Goal: Check status: Check status

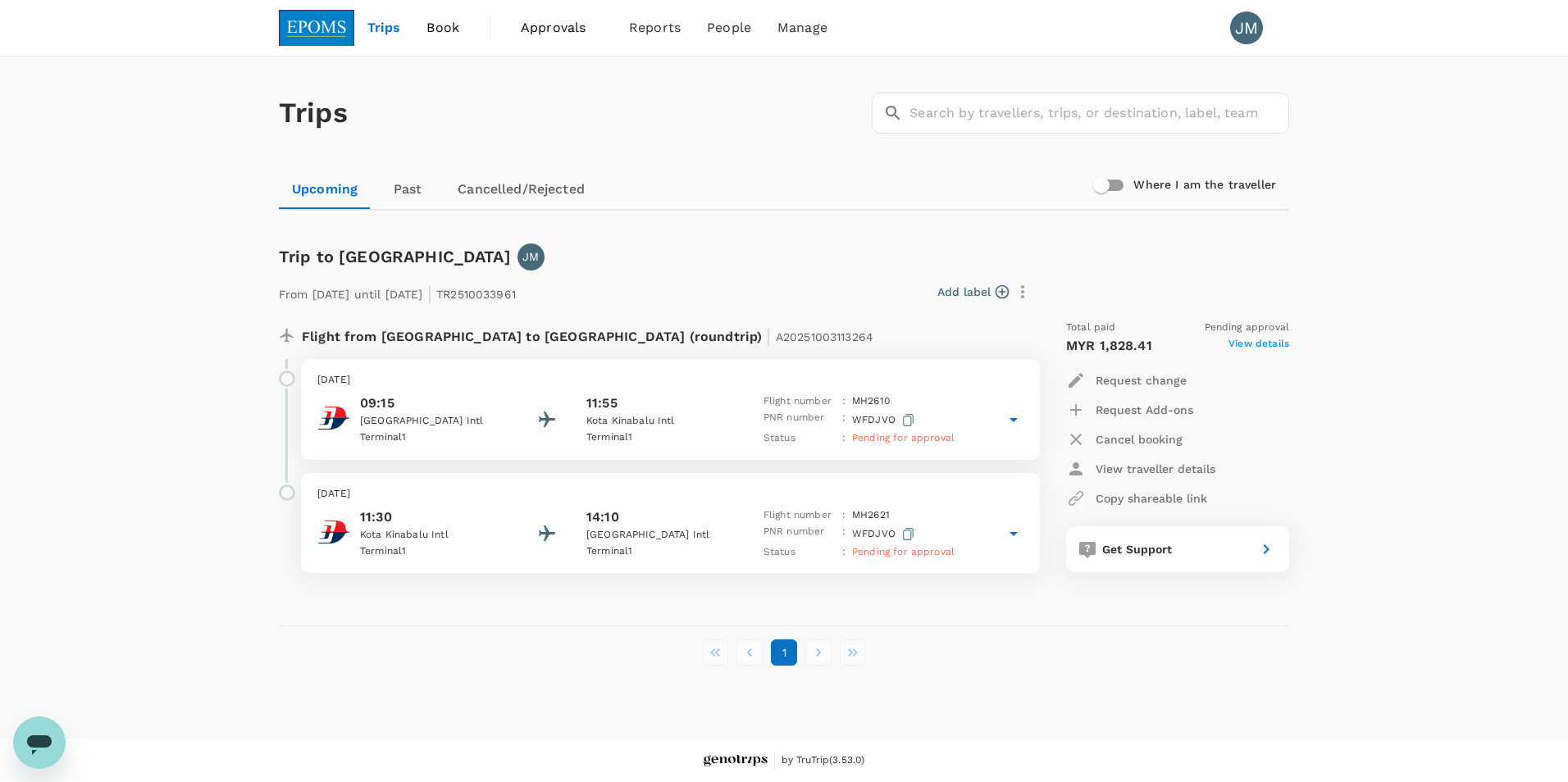
click at [392, 394] on p "09:15" at bounding box center [434, 403] width 148 height 20
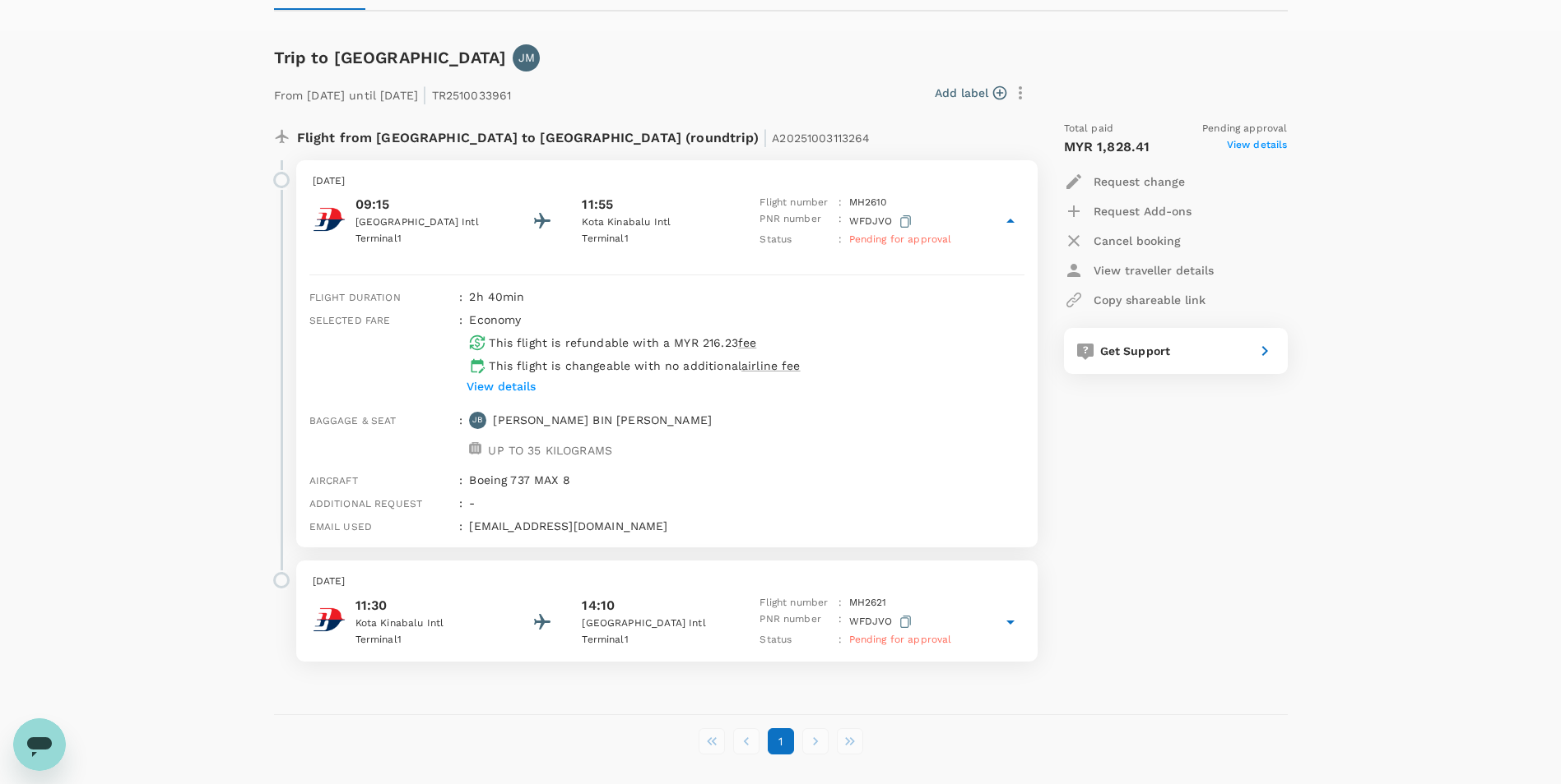
scroll to position [201, 0]
click at [517, 384] on p "View details" at bounding box center [501, 385] width 69 height 17
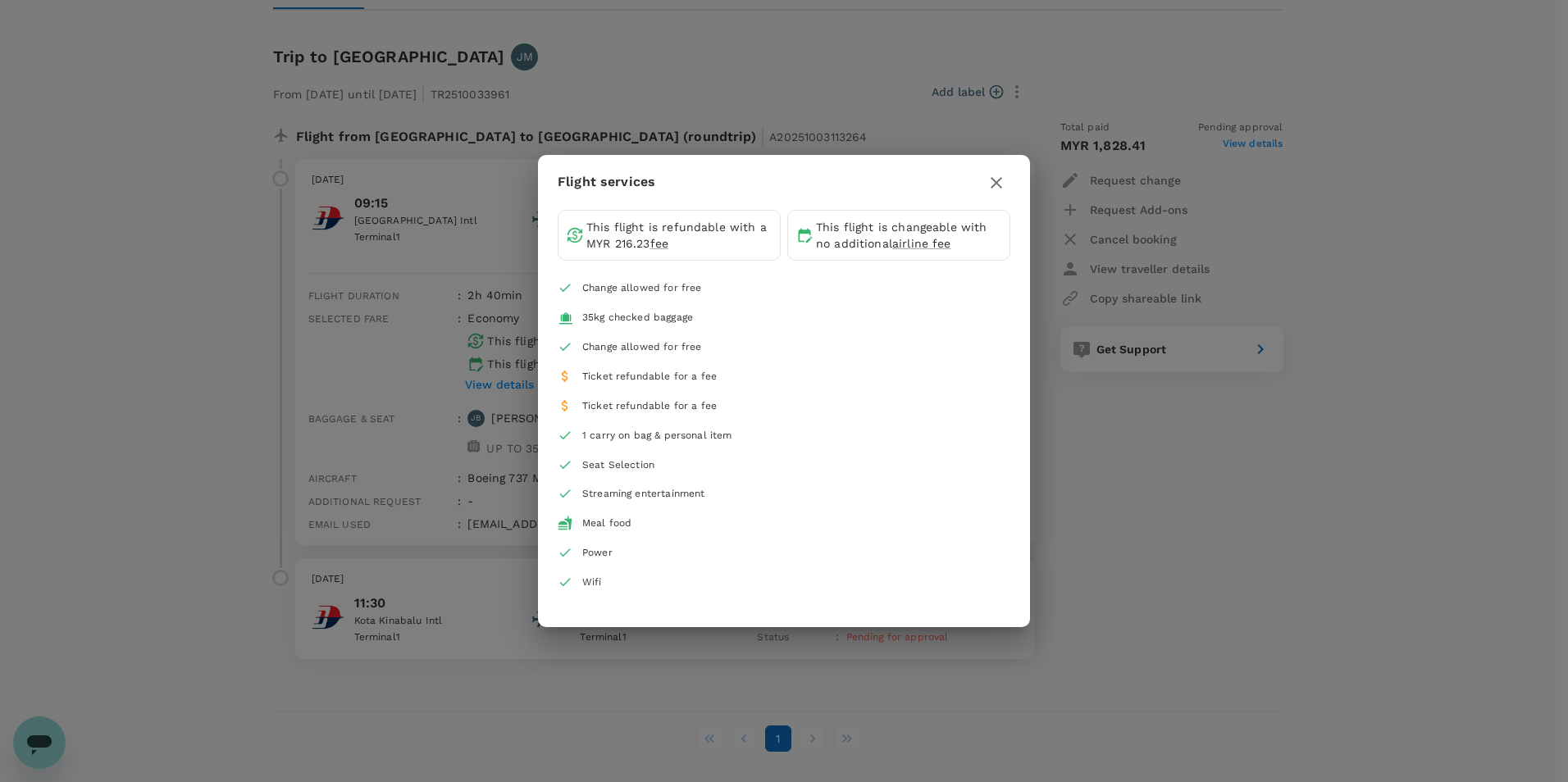
click at [1153, 448] on div "Flight services This flight is refundable with a MYR 216.23 fee This flight is …" at bounding box center [784, 391] width 1568 height 782
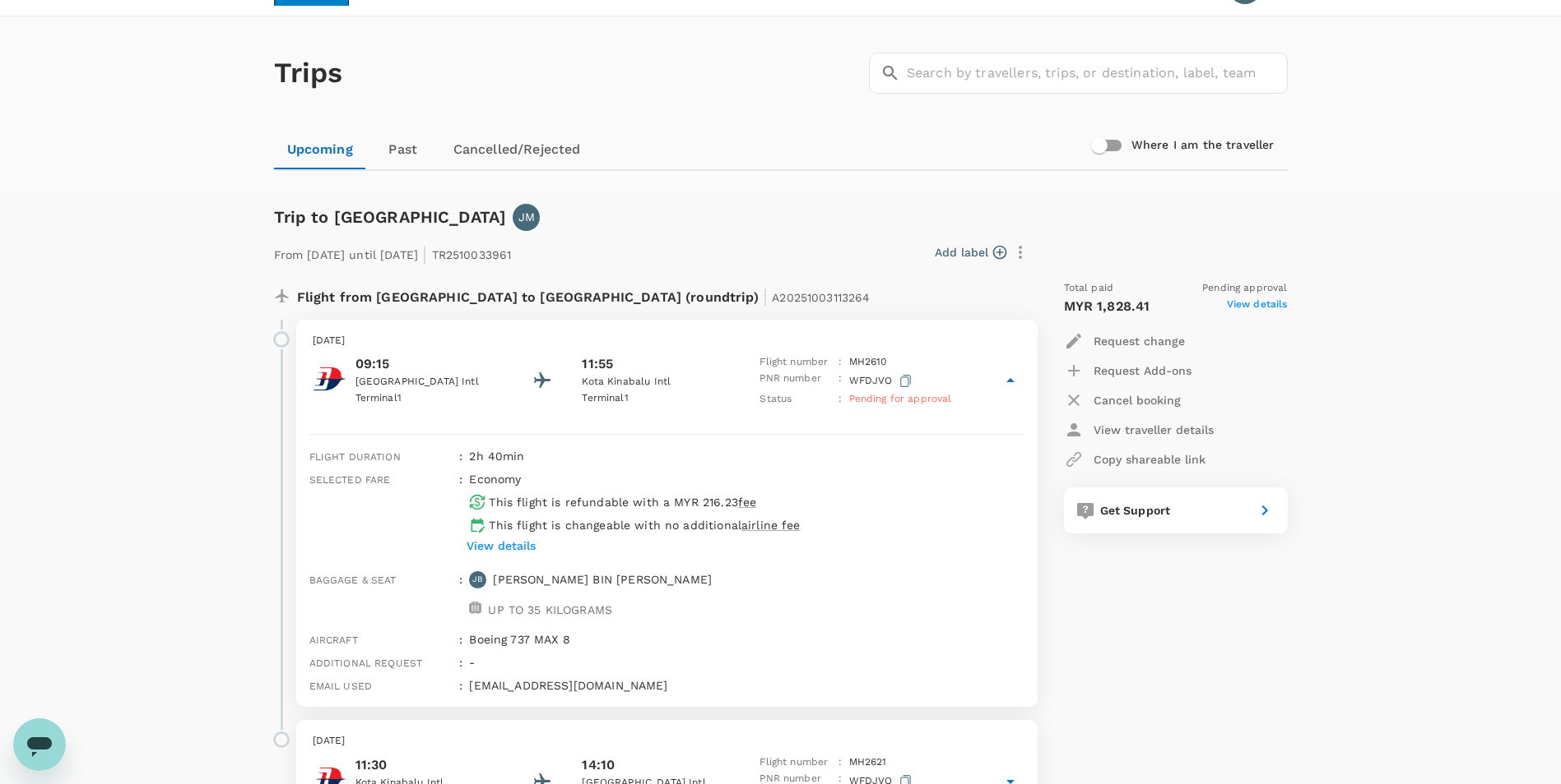
scroll to position [0, 0]
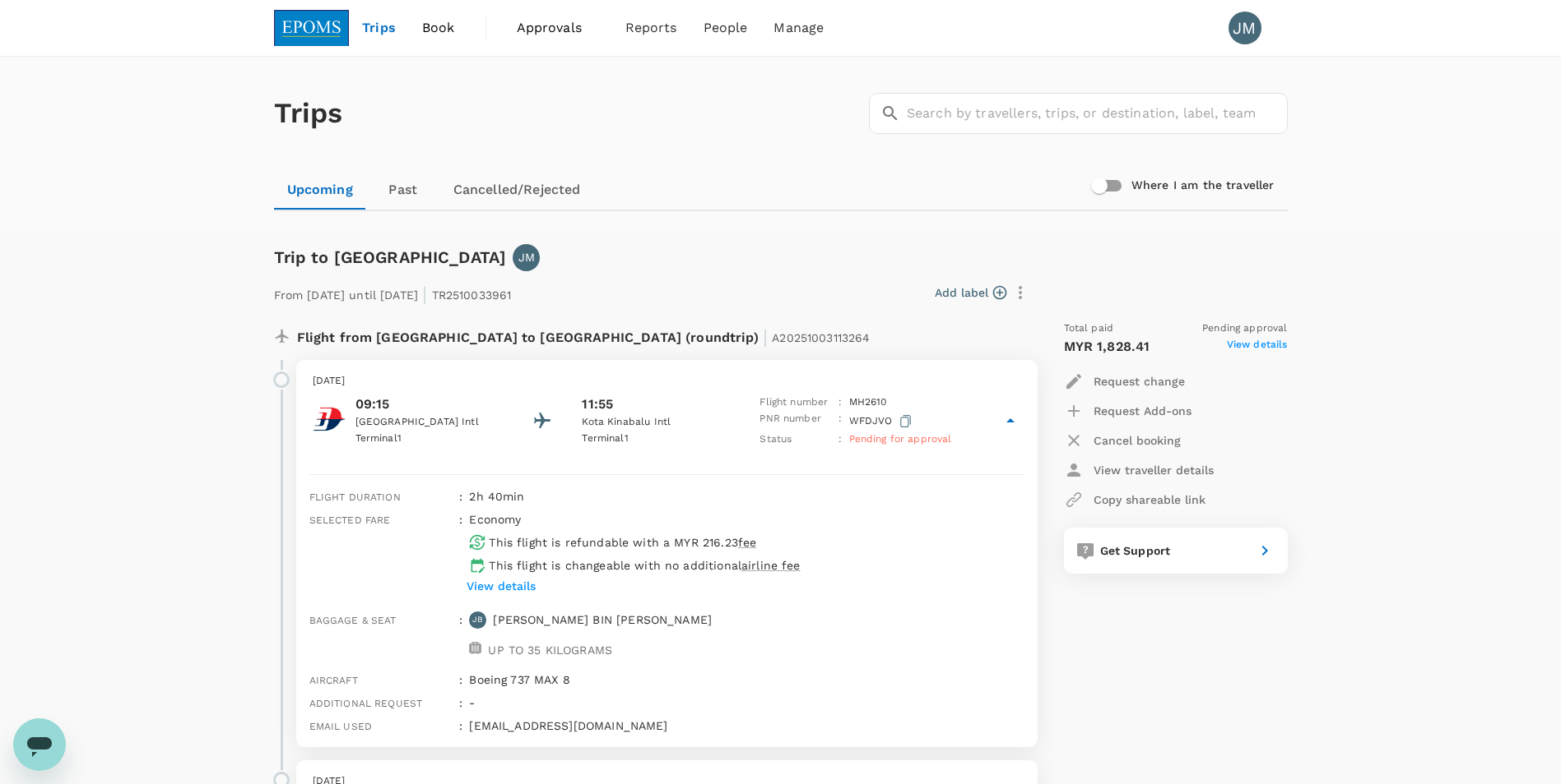
click at [542, 30] on span "Approvals" at bounding box center [557, 28] width 82 height 20
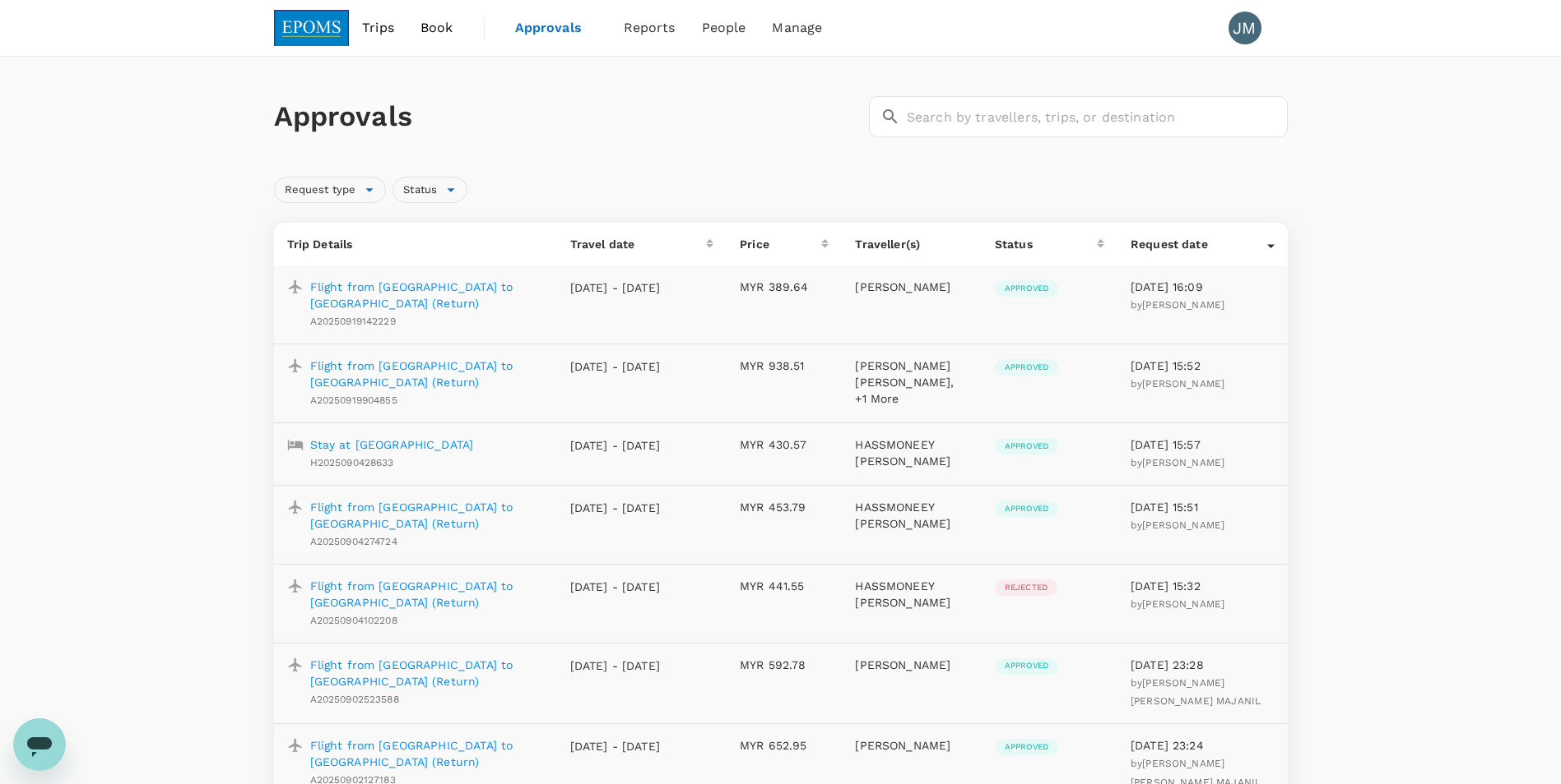
click at [380, 29] on span "Trips" at bounding box center [377, 28] width 32 height 20
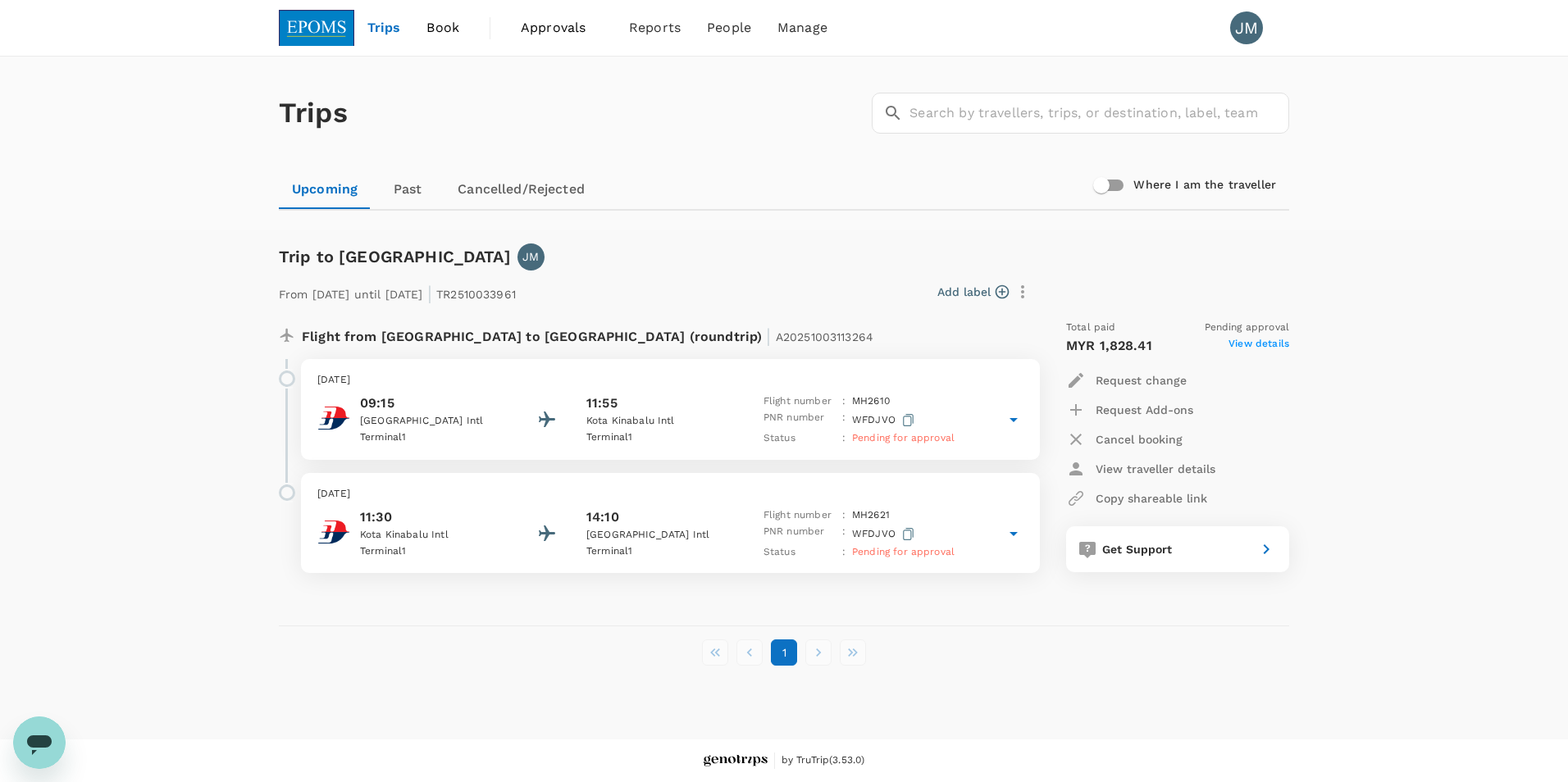
click at [1254, 345] on span "View details" at bounding box center [1259, 346] width 61 height 20
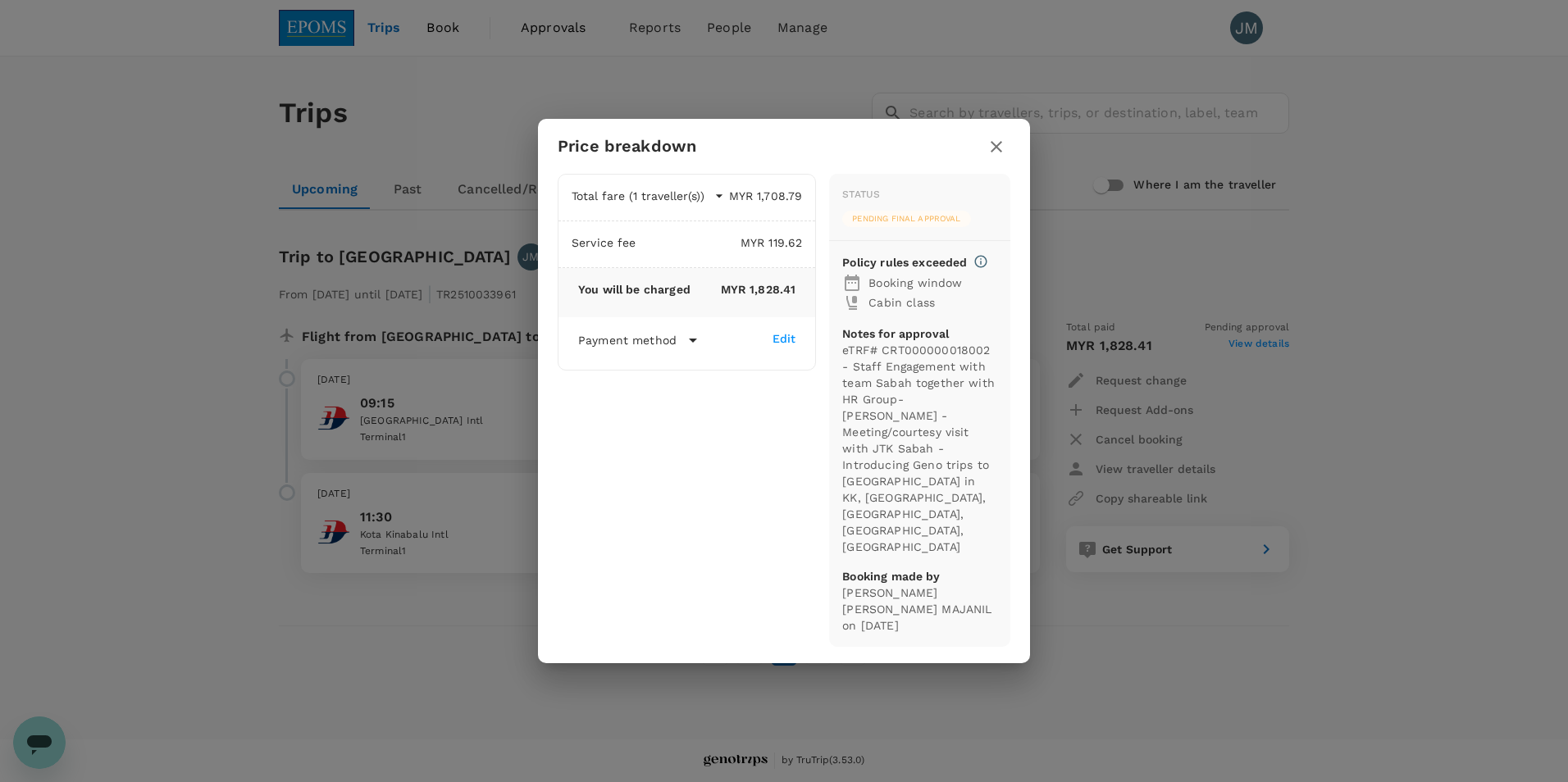
click at [1319, 261] on div "Price breakdown Total fare (1 traveller(s)) MYR 1,708.79 Air fare MYR 1,708.79 …" at bounding box center [784, 391] width 1568 height 782
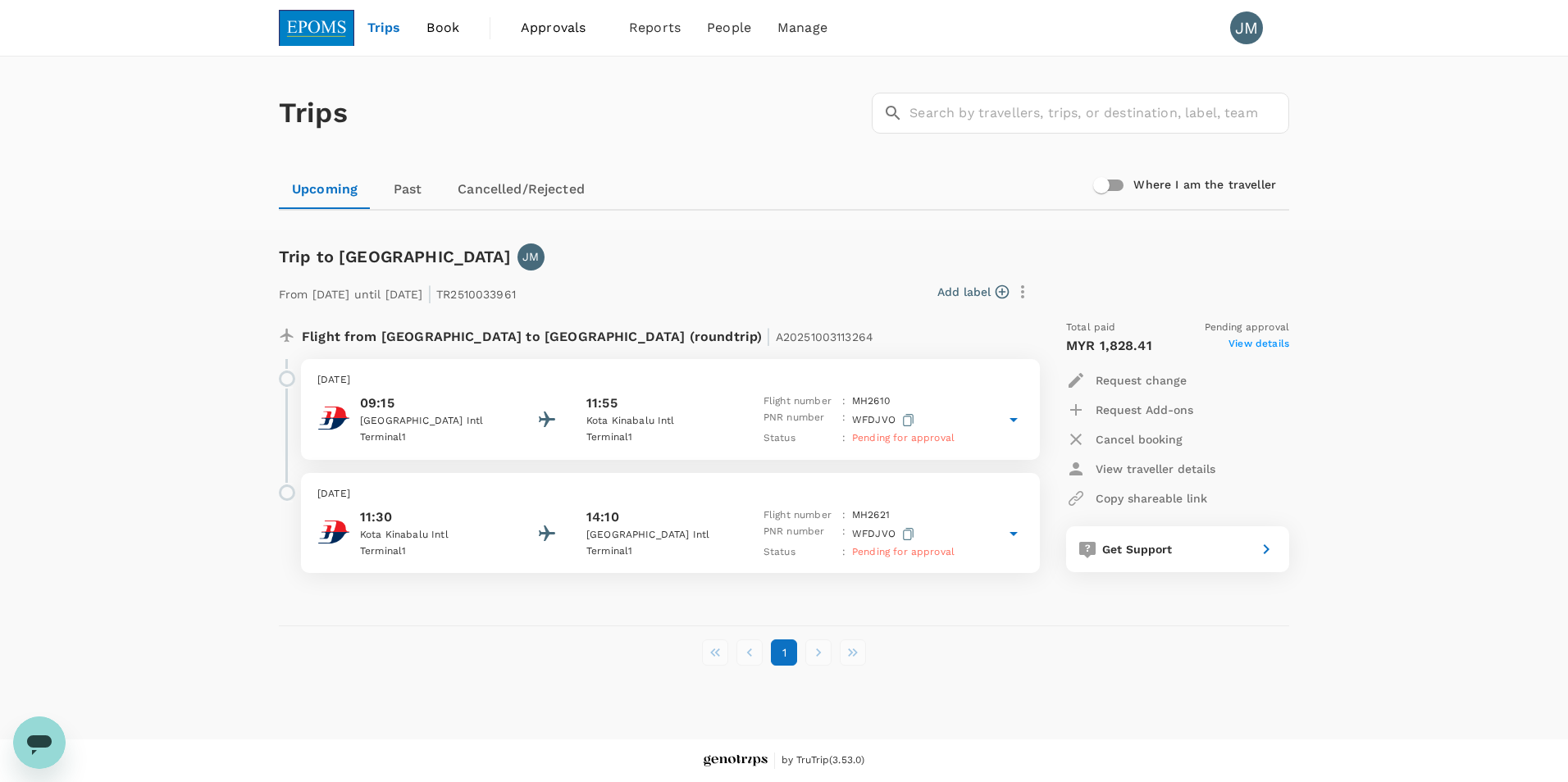
click at [1008, 424] on icon at bounding box center [1013, 420] width 20 height 20
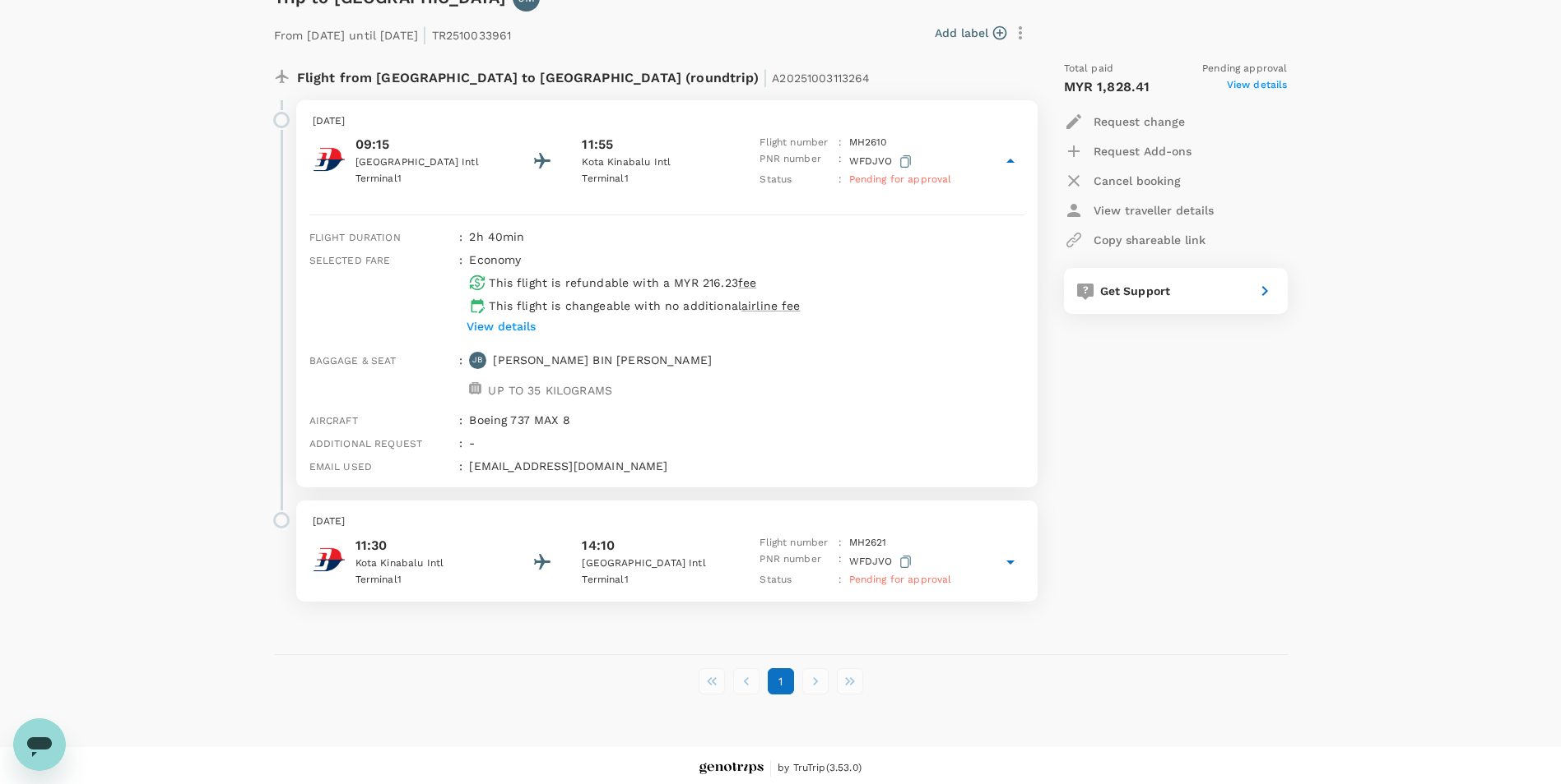
scroll to position [265, 0]
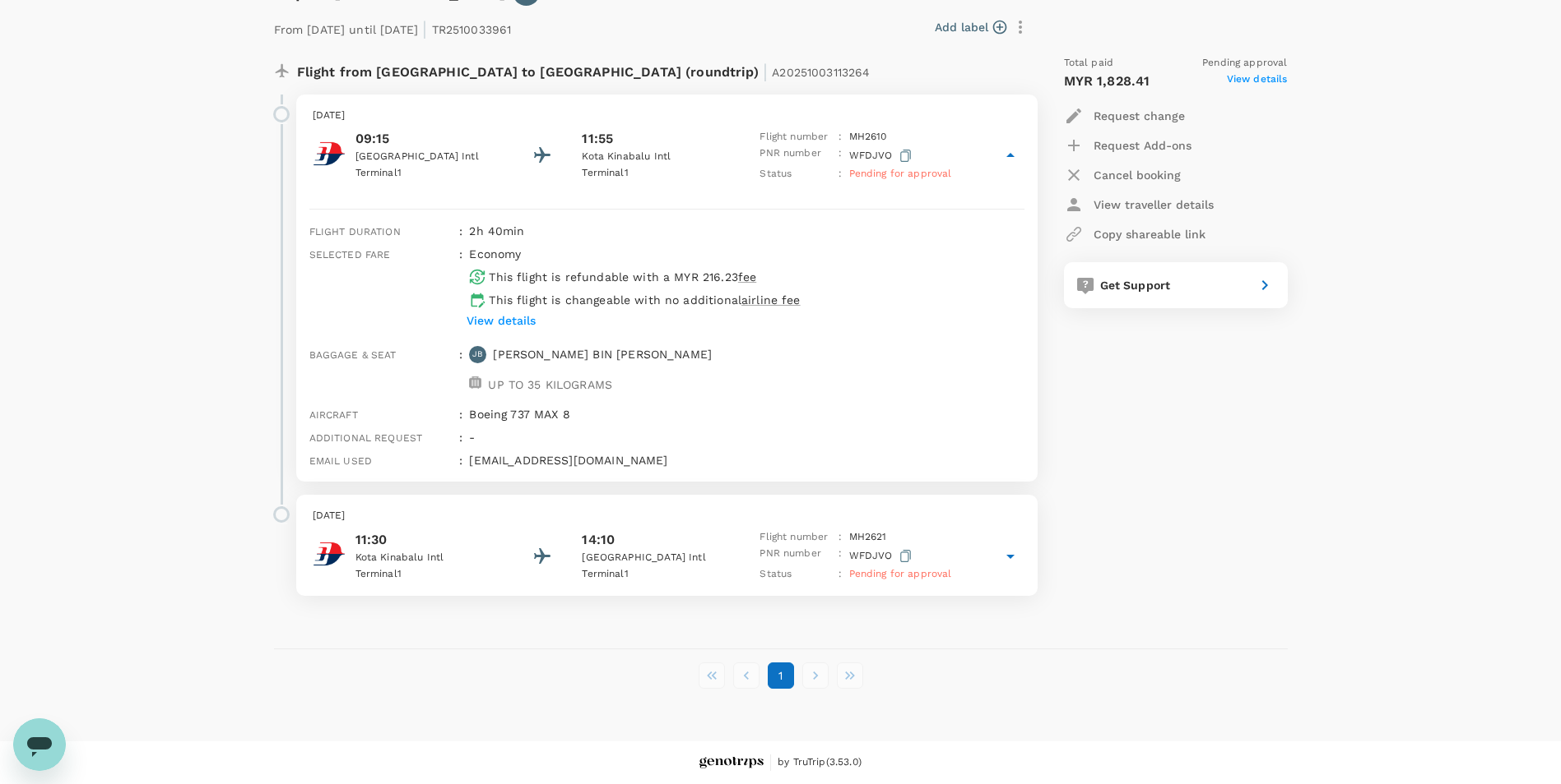
click at [924, 572] on span "Pending for approval" at bounding box center [901, 574] width 103 height 11
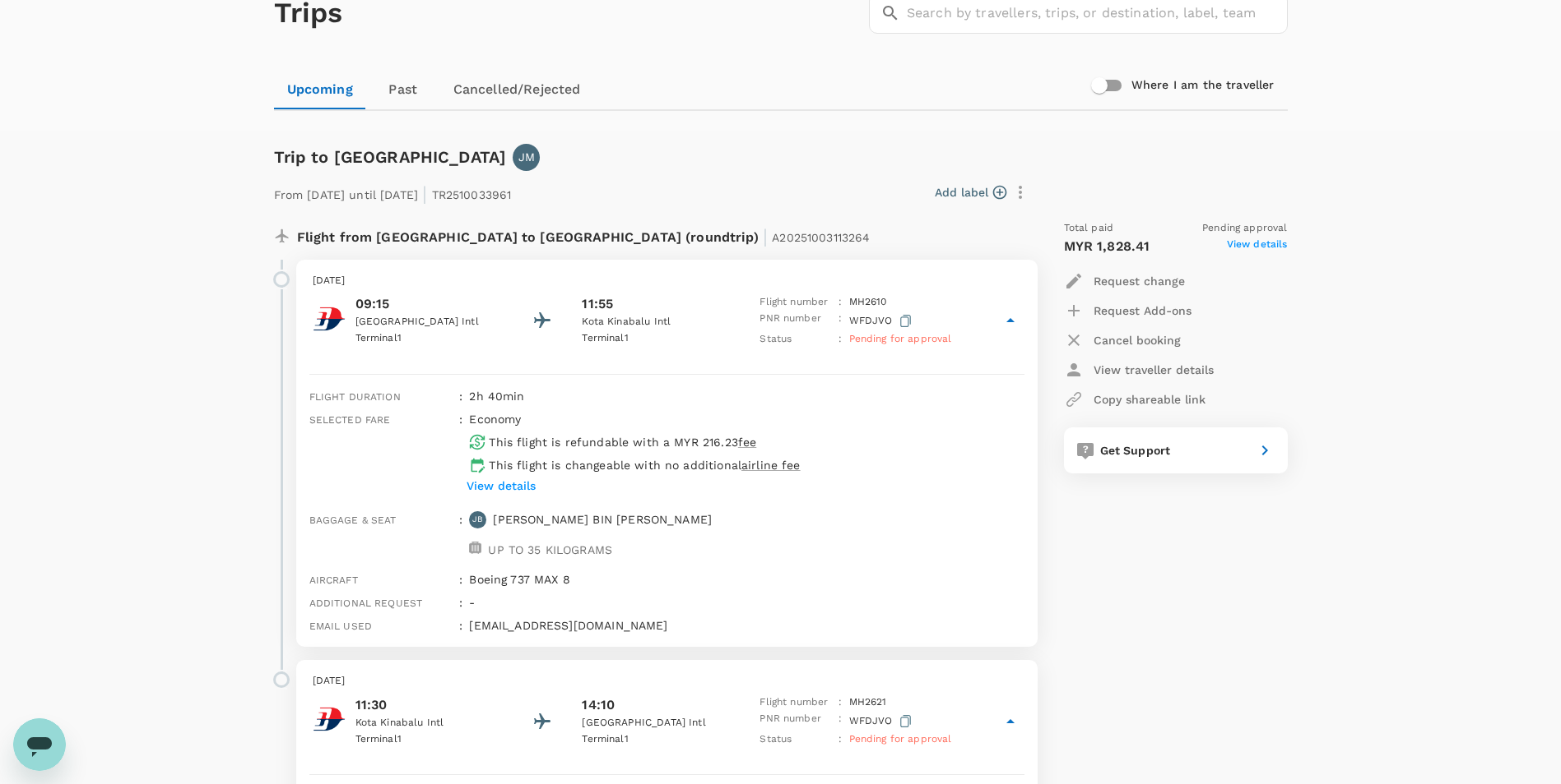
scroll to position [0, 0]
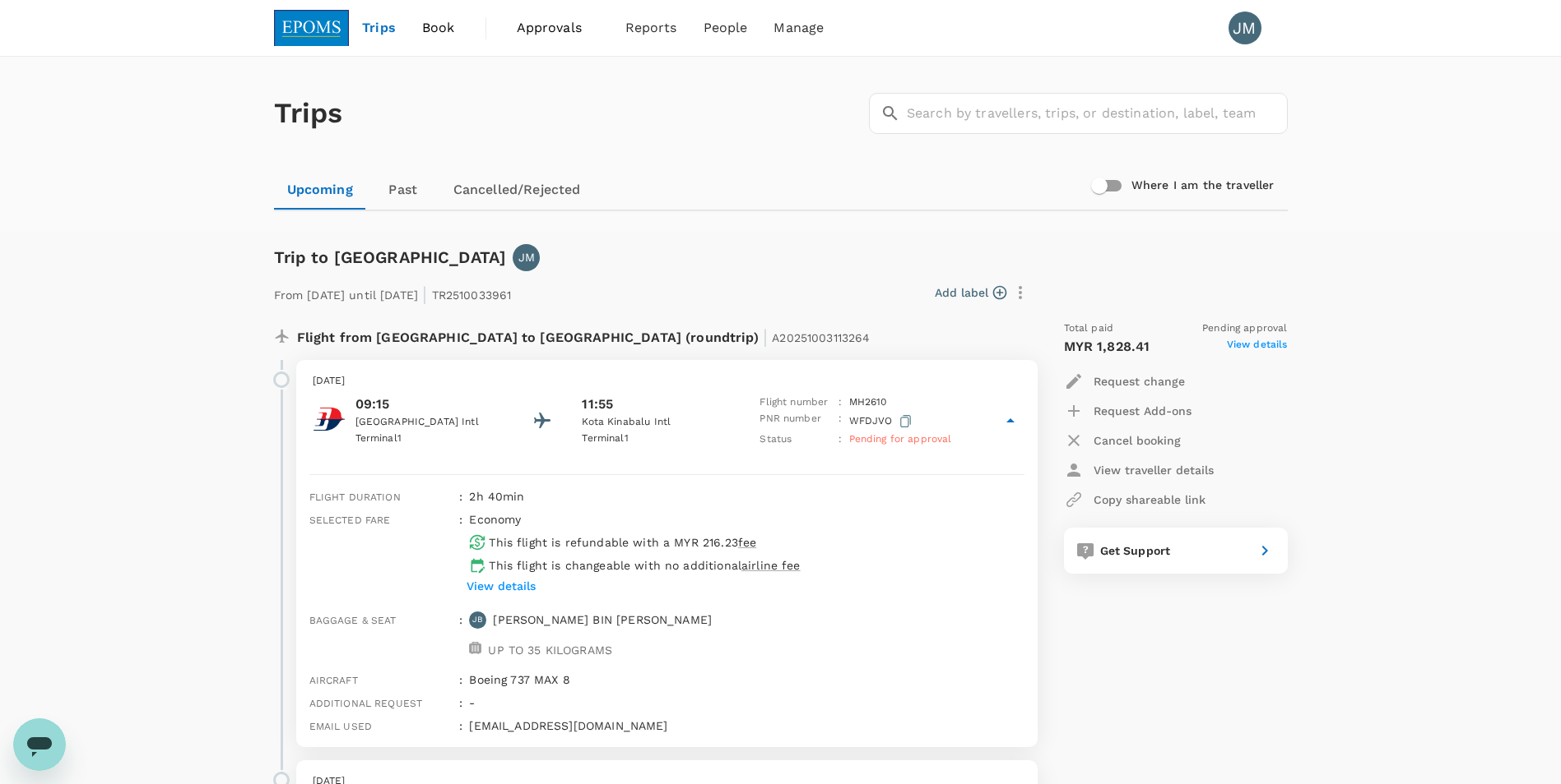
click at [320, 30] on img at bounding box center [312, 27] width 76 height 36
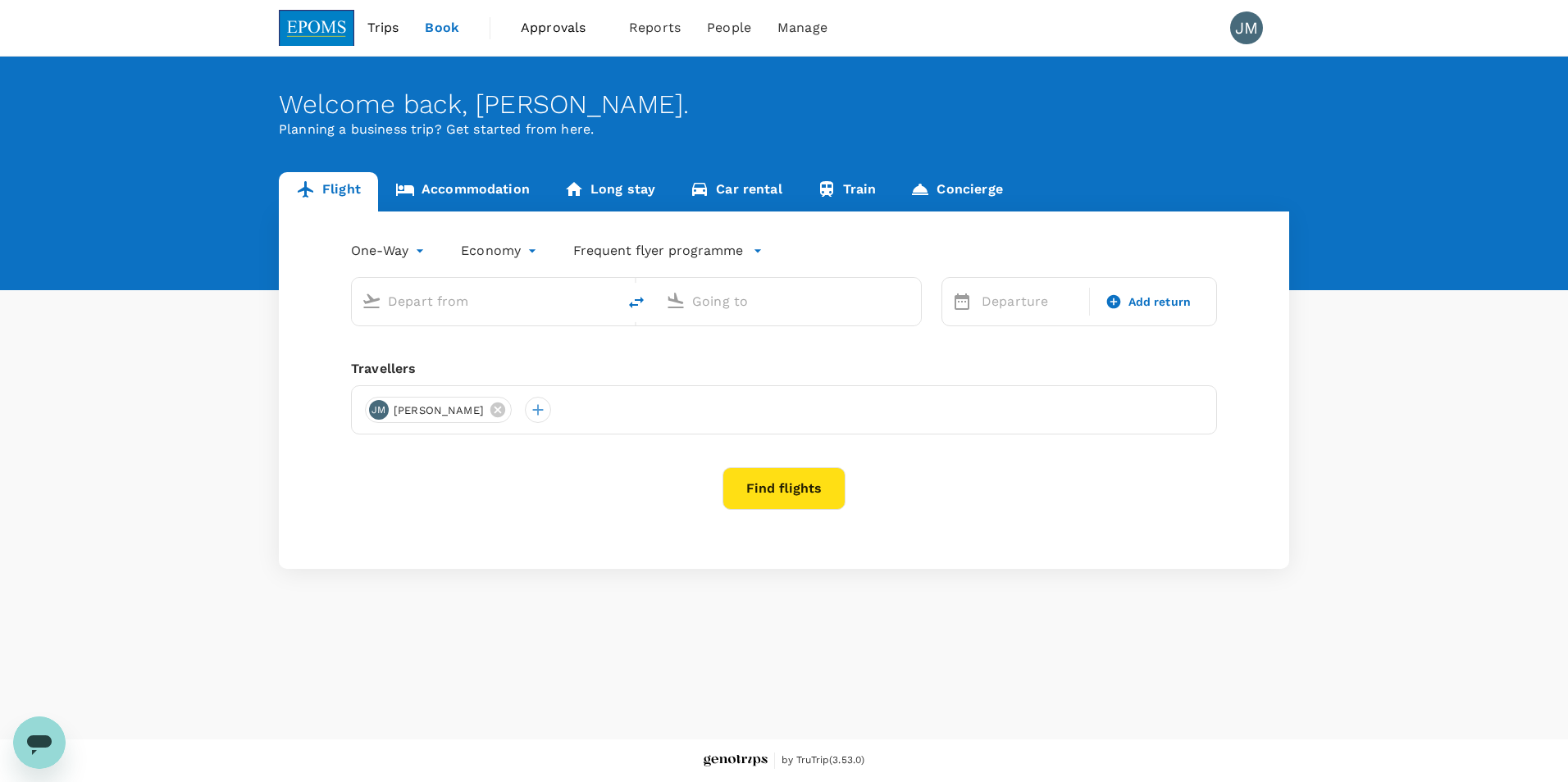
click at [451, 32] on span "Book" at bounding box center [442, 28] width 35 height 20
click at [577, 30] on span "Approvals" at bounding box center [562, 28] width 82 height 20
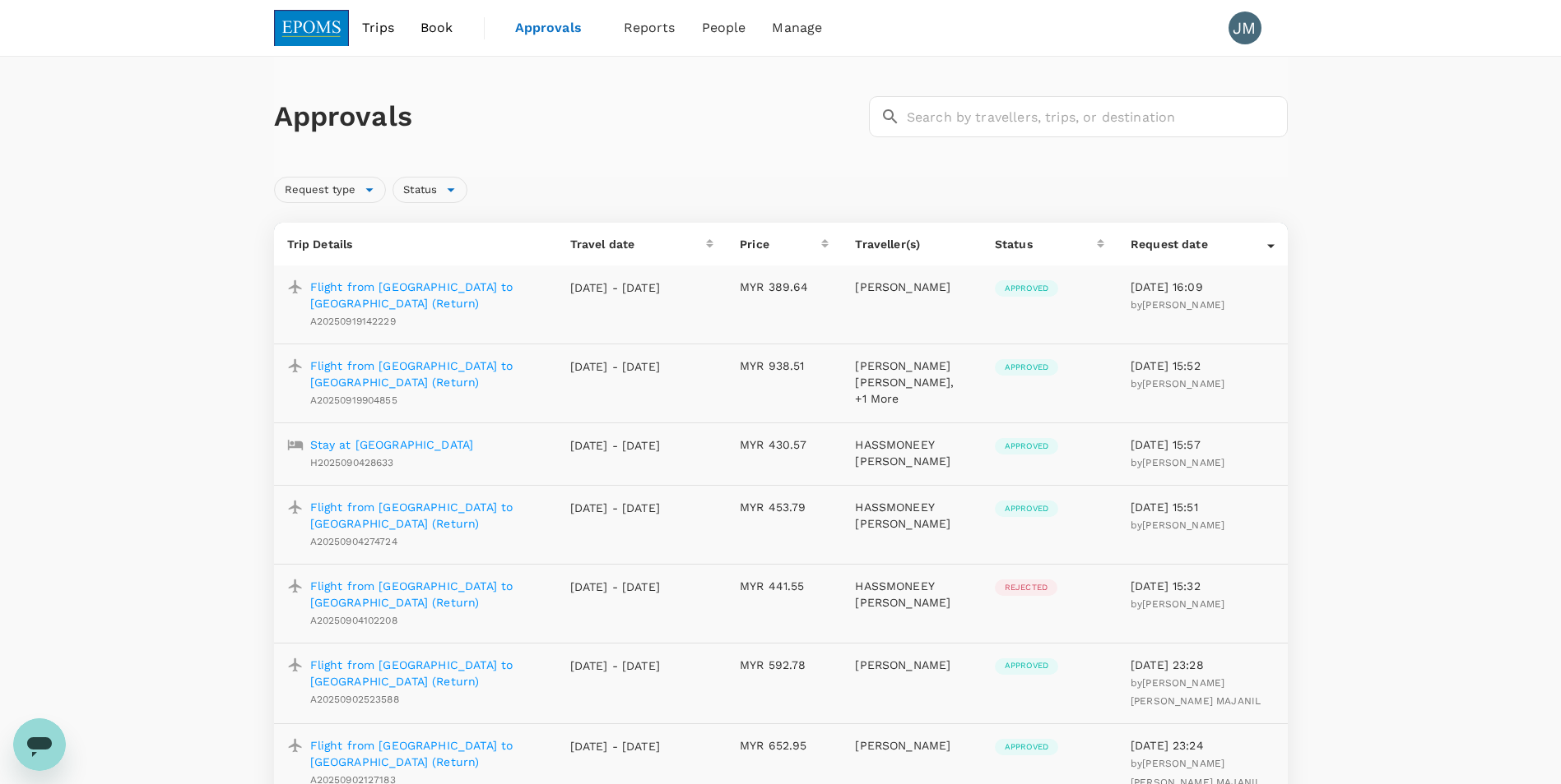
click at [487, 155] on div "Approvals ​ ​" at bounding box center [781, 116] width 1013 height 120
